Goal: Task Accomplishment & Management: Complete application form

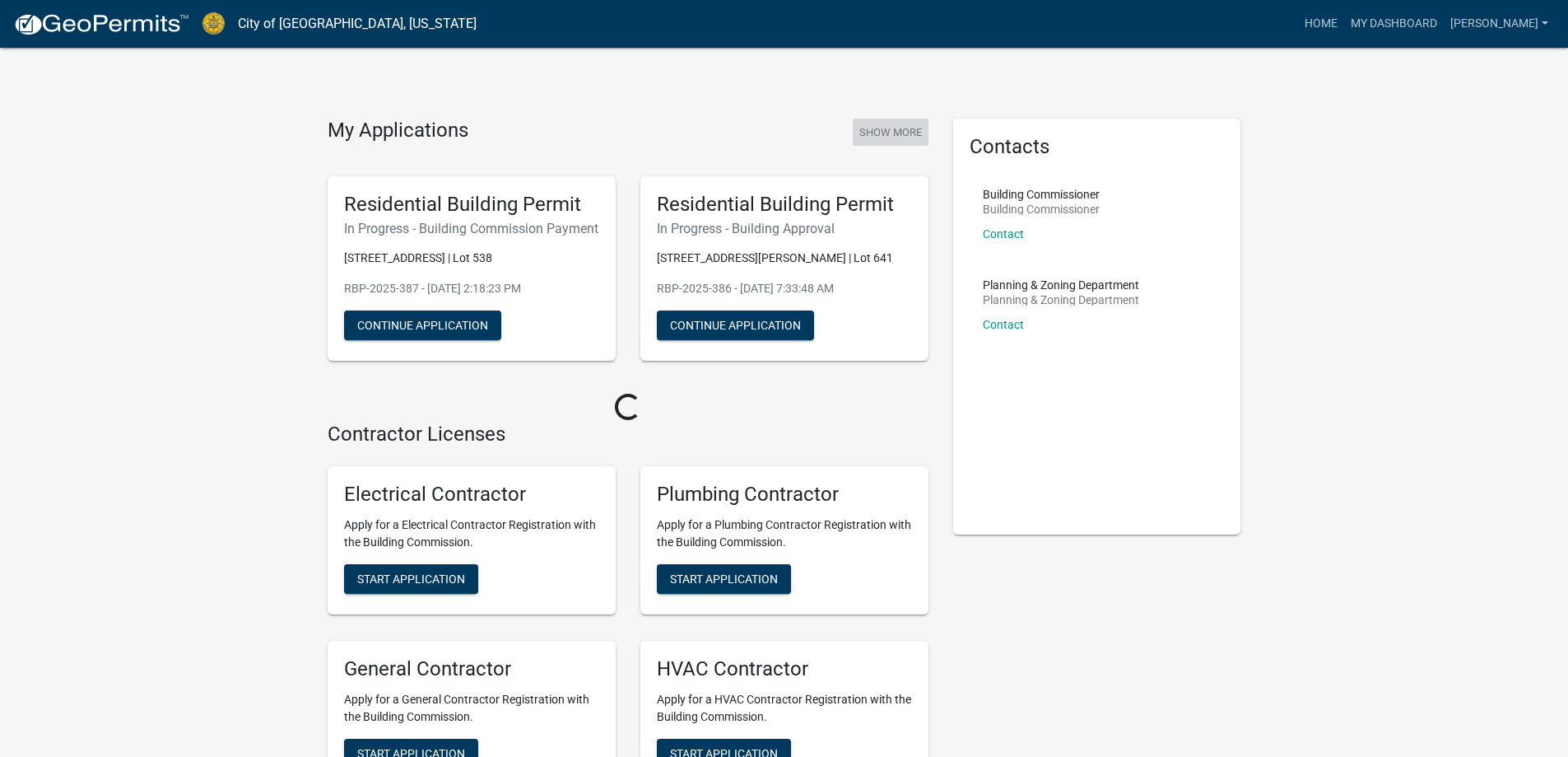
click at [909, 125] on button "Show More" at bounding box center [890, 132] width 75 height 27
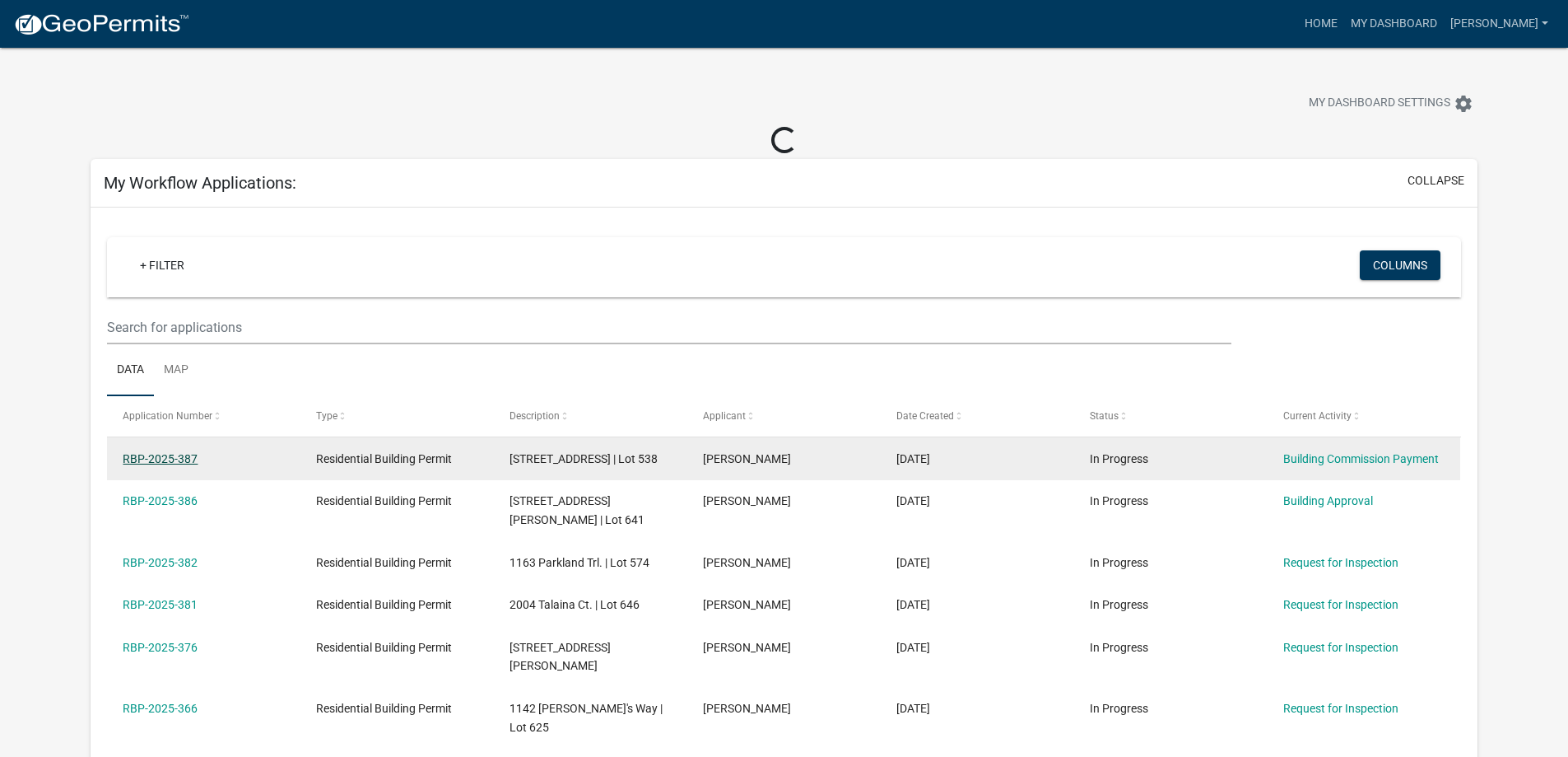
drag, startPoint x: 156, startPoint y: 461, endPoint x: 171, endPoint y: 464, distance: 15.3
click at [158, 461] on link "RBP-2025-387" at bounding box center [160, 458] width 75 height 13
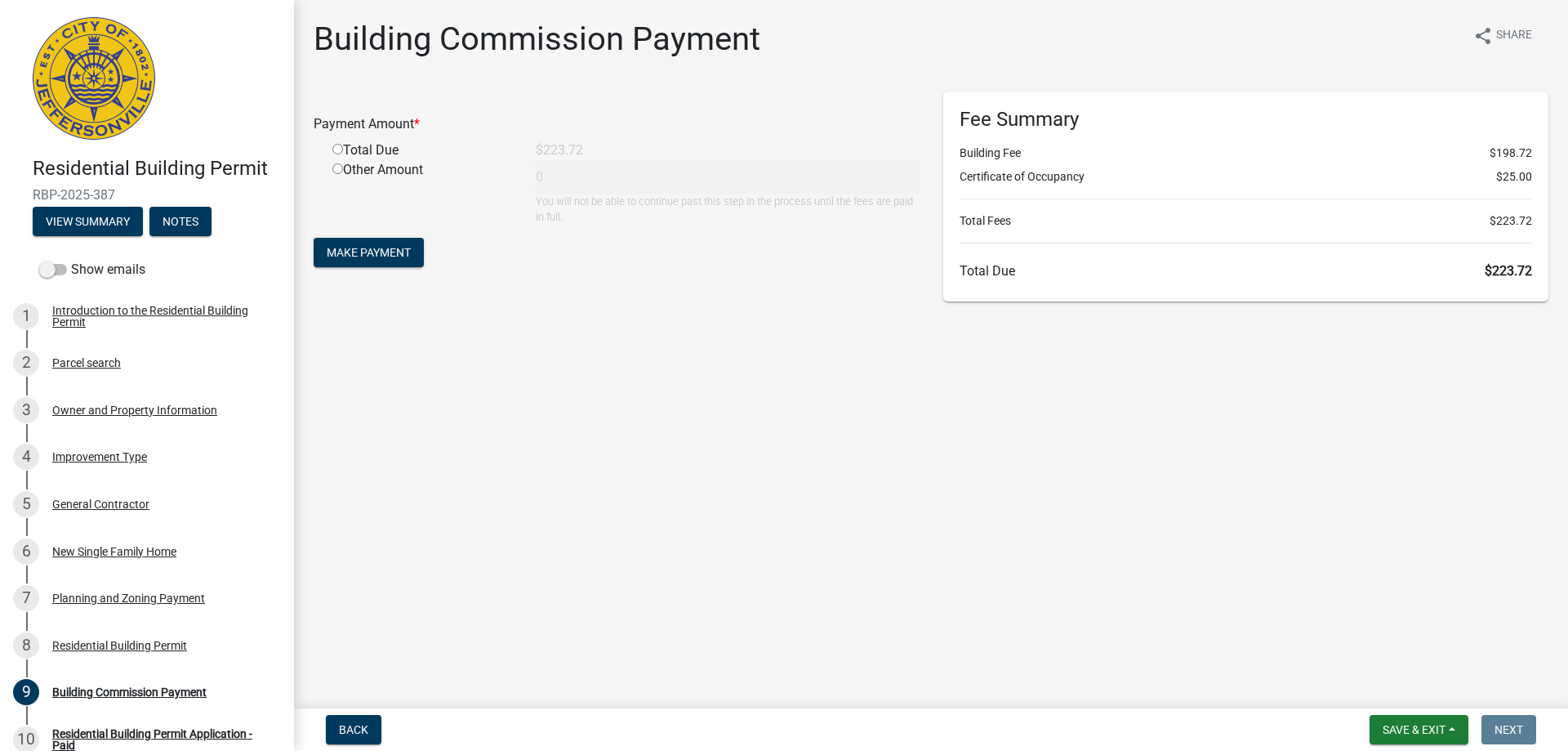
click at [339, 148] on input "radio" at bounding box center [338, 149] width 10 height 10
radio input "true"
type input "223.72"
drag, startPoint x: 370, startPoint y: 252, endPoint x: 515, endPoint y: 324, distance: 161.9
click at [372, 252] on span "Make Payment" at bounding box center [368, 252] width 84 height 13
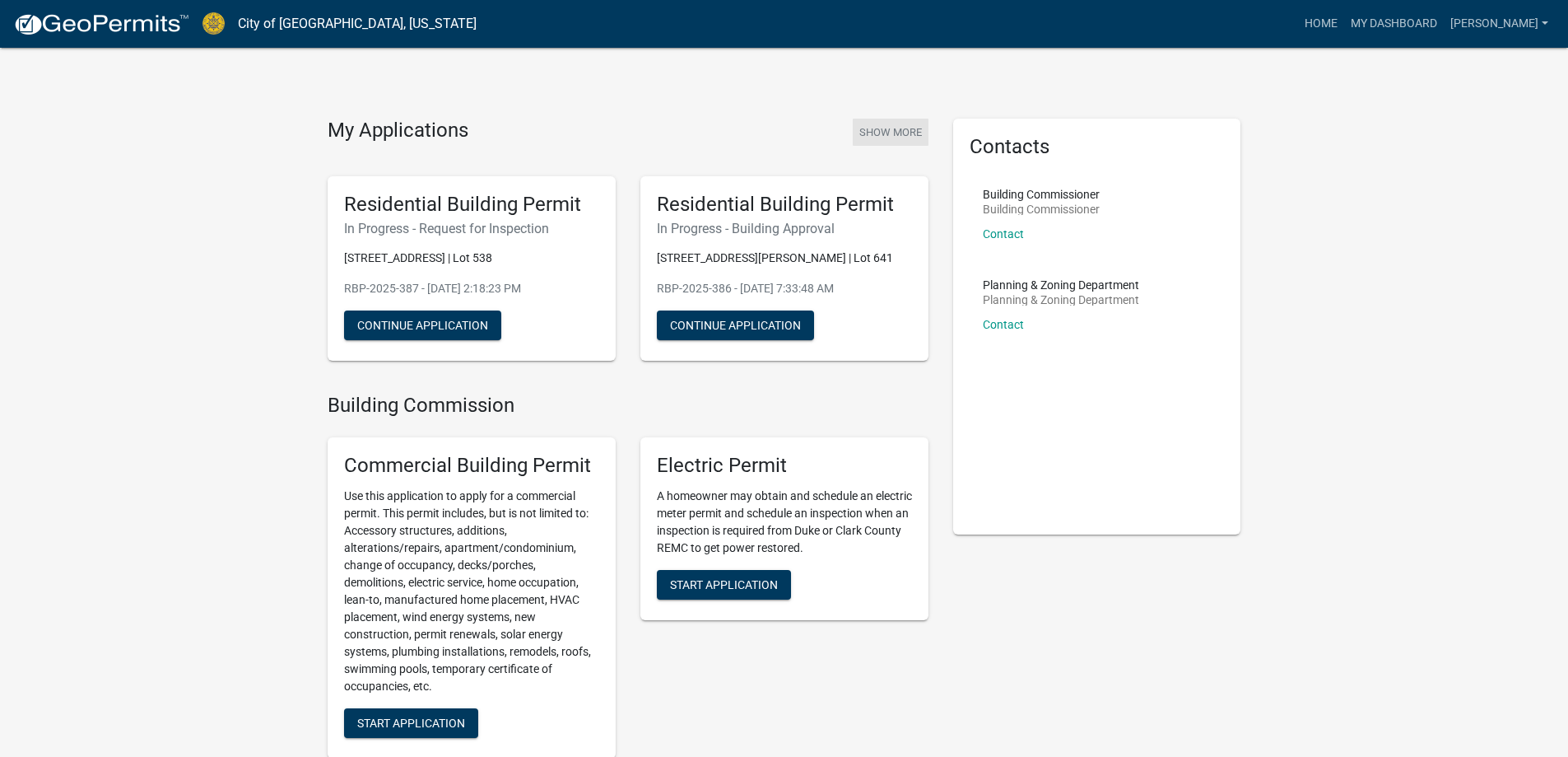
click at [901, 132] on button "Show More" at bounding box center [890, 132] width 75 height 27
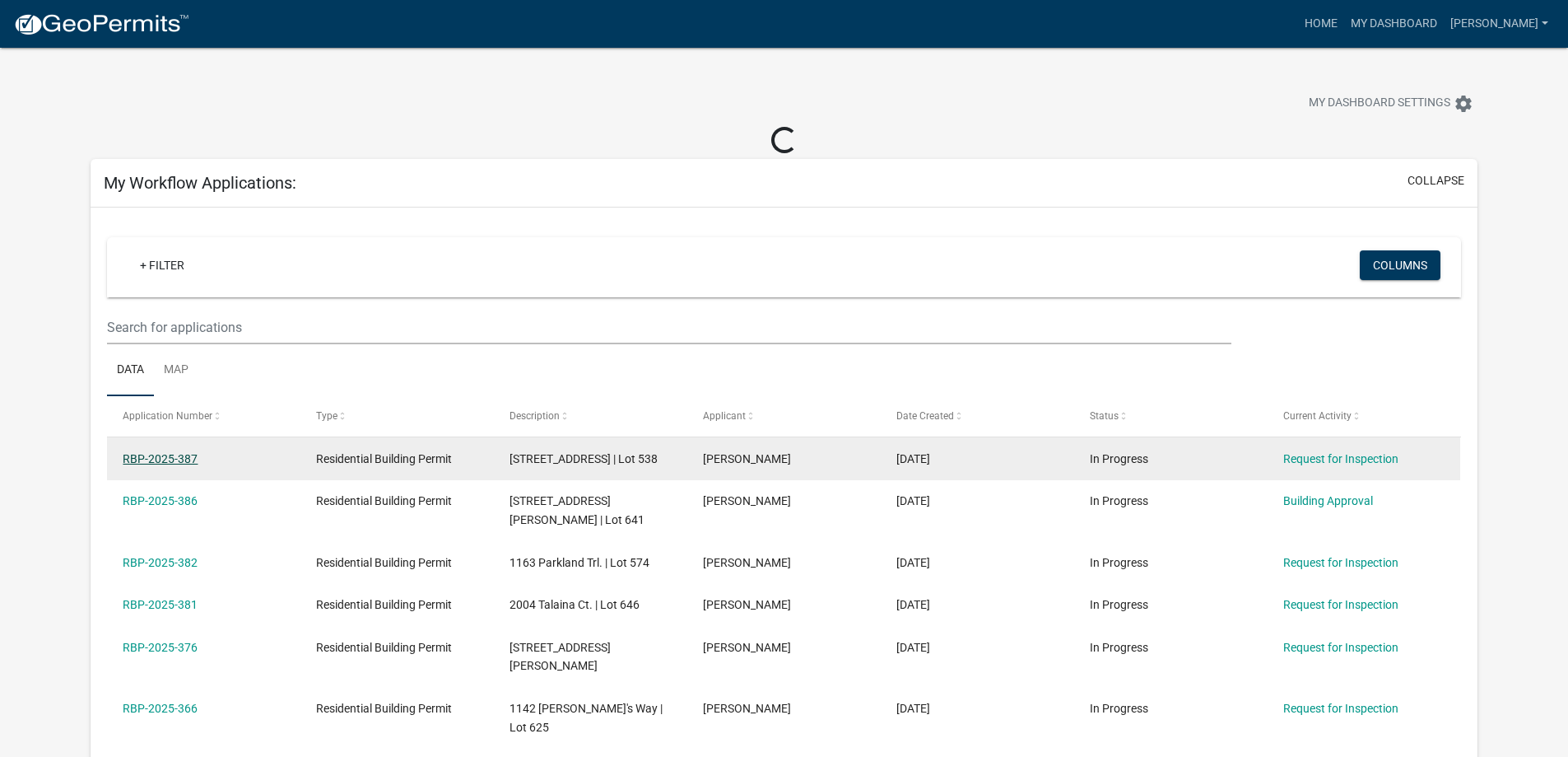
click at [165, 458] on link "RBP-2025-387" at bounding box center [160, 458] width 75 height 13
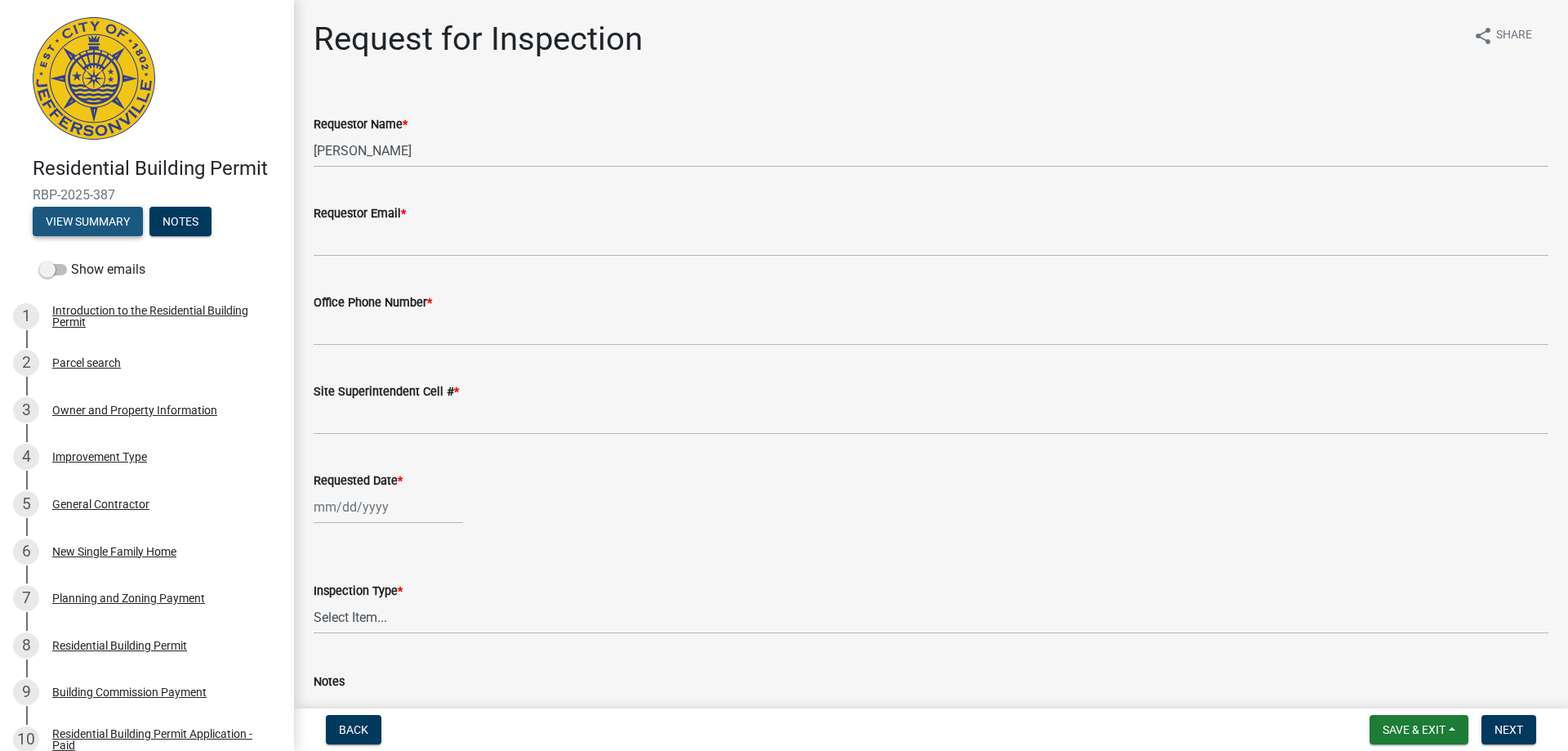
click at [90, 218] on button "View Summary" at bounding box center [88, 221] width 111 height 30
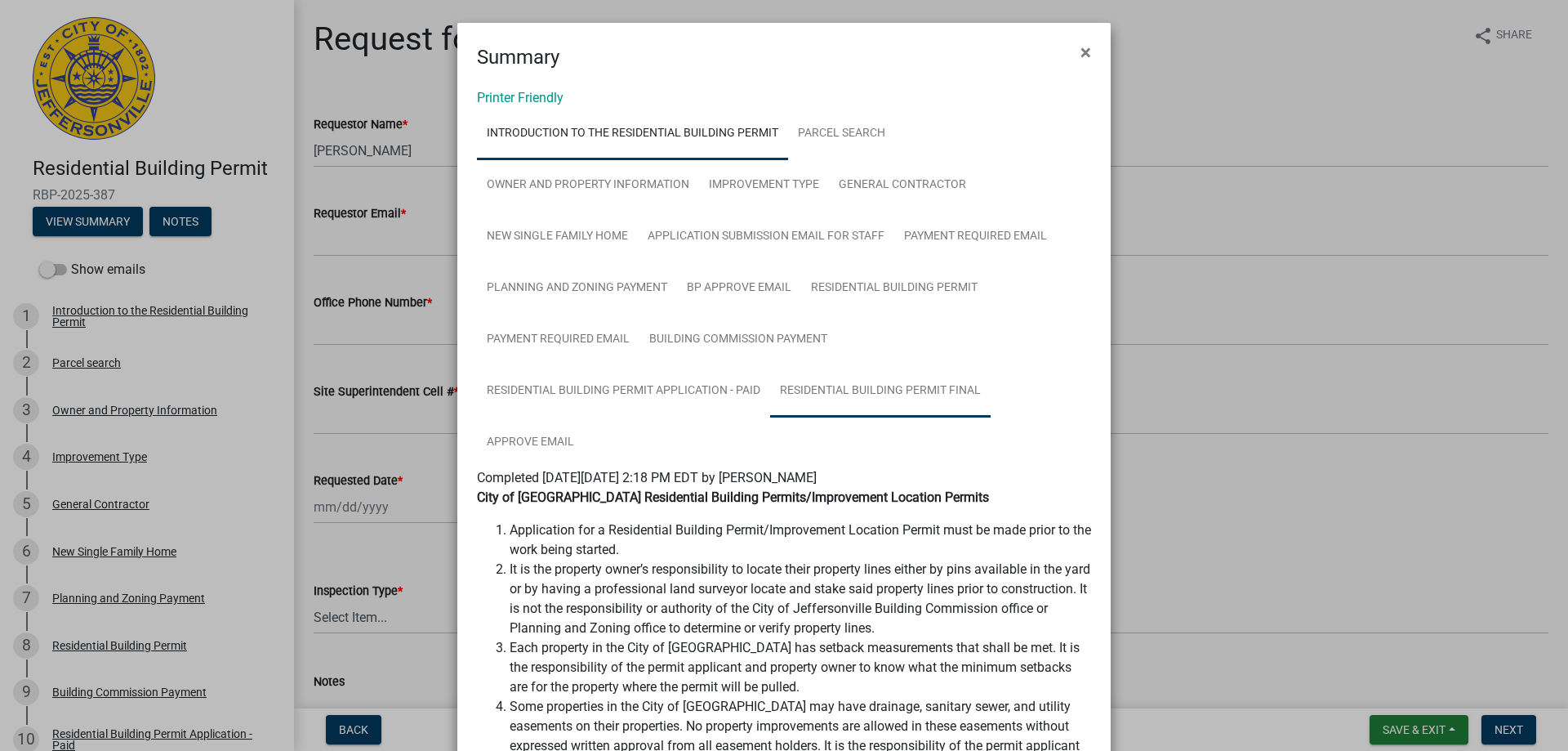
click at [814, 391] on link "Residential Building Permit Final" at bounding box center [880, 392] width 220 height 52
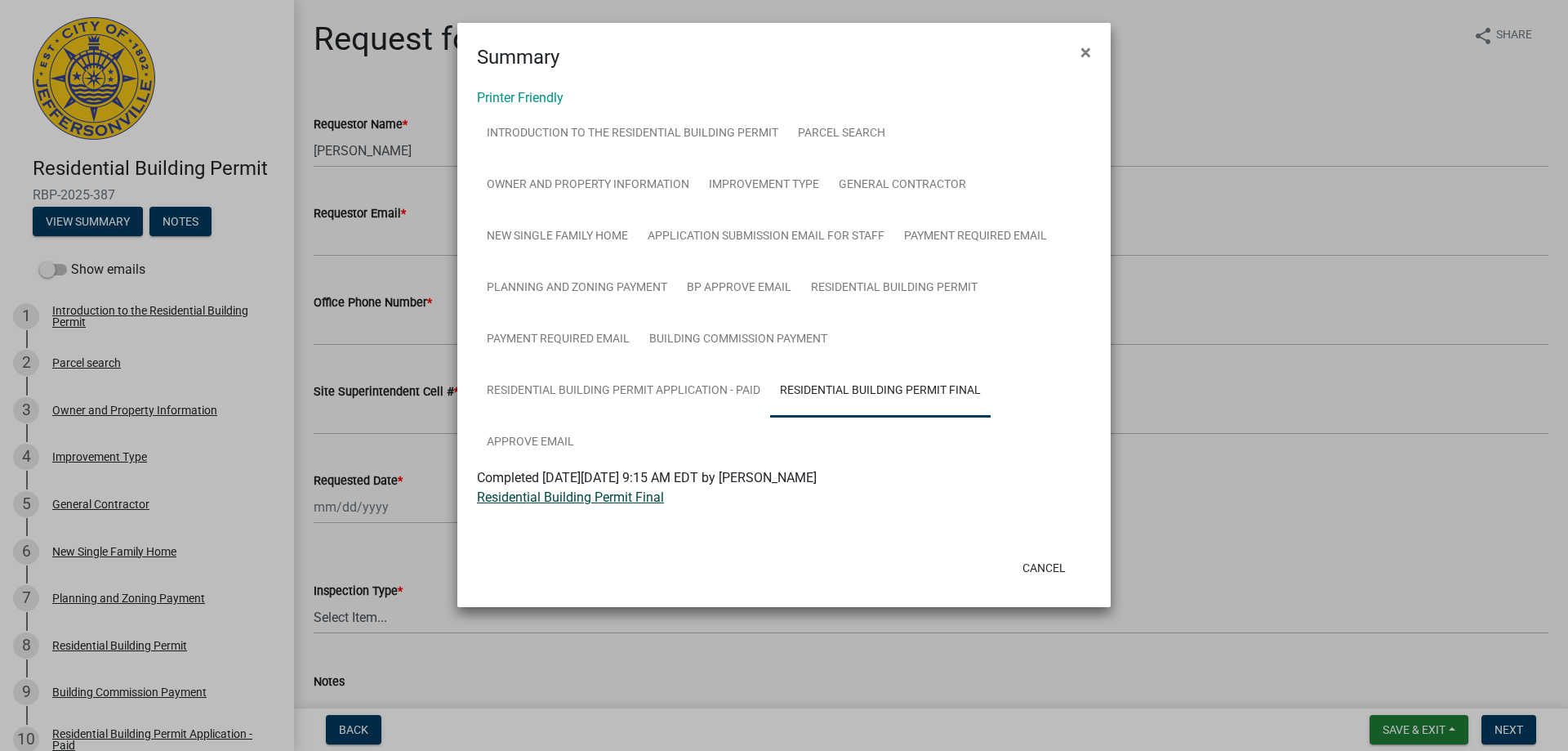
click at [514, 498] on link "Residential Building Permit Final" at bounding box center [570, 497] width 187 height 16
click at [1092, 41] on button "×" at bounding box center [1086, 52] width 37 height 46
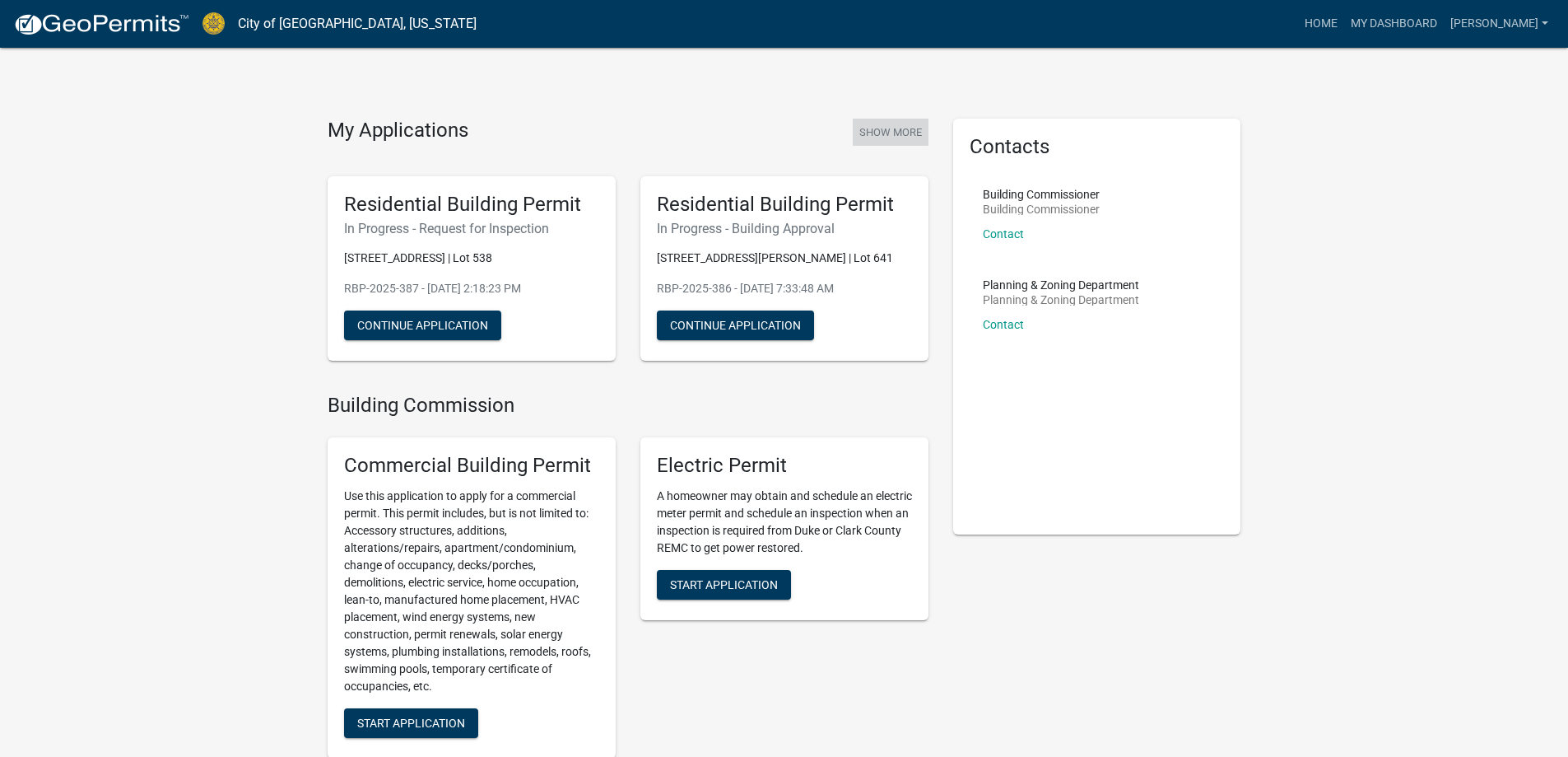
click at [865, 139] on button "Show More" at bounding box center [890, 132] width 75 height 27
click at [878, 133] on button "Show More" at bounding box center [890, 132] width 75 height 27
click at [865, 134] on button "Show More" at bounding box center [890, 132] width 75 height 27
